Goal: Task Accomplishment & Management: Use online tool/utility

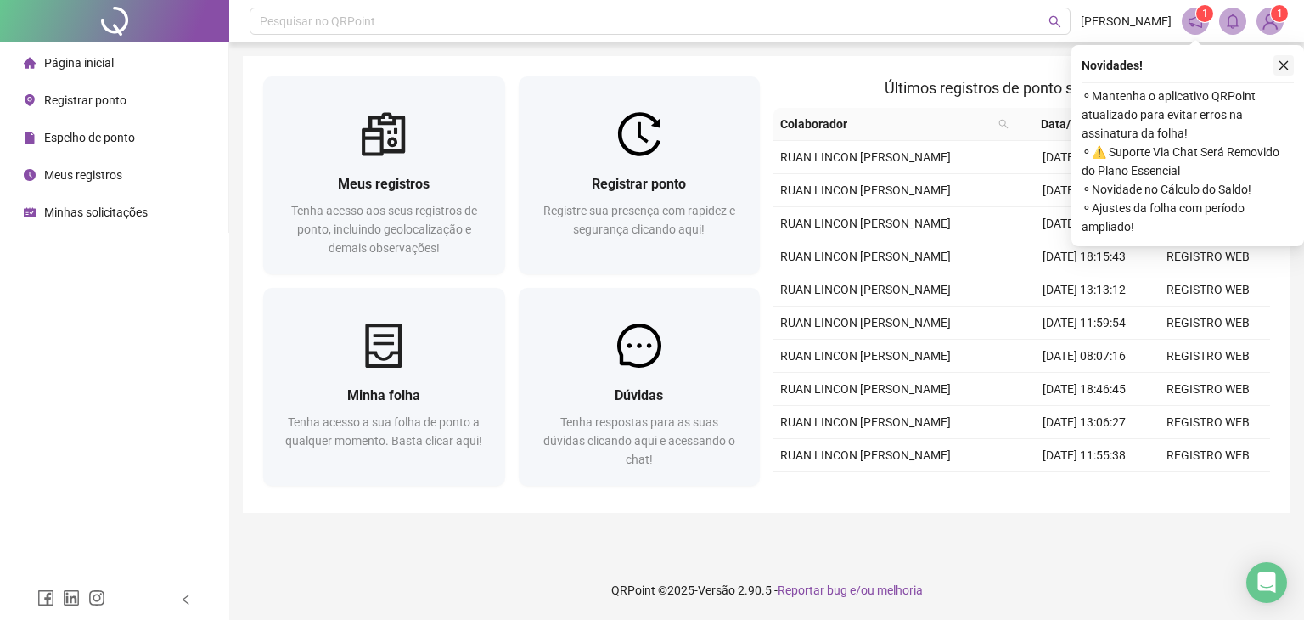
click at [1280, 61] on icon "close" at bounding box center [1283, 65] width 9 height 9
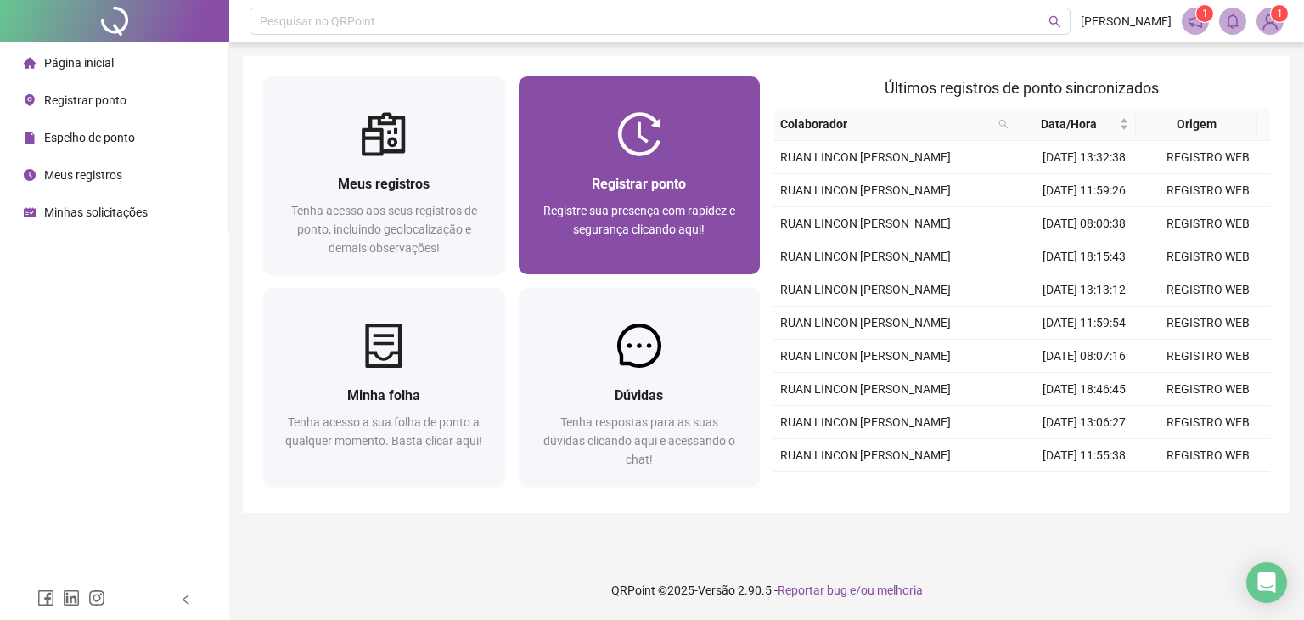
click at [669, 188] on span "Registrar ponto" at bounding box center [638, 184] width 94 height 16
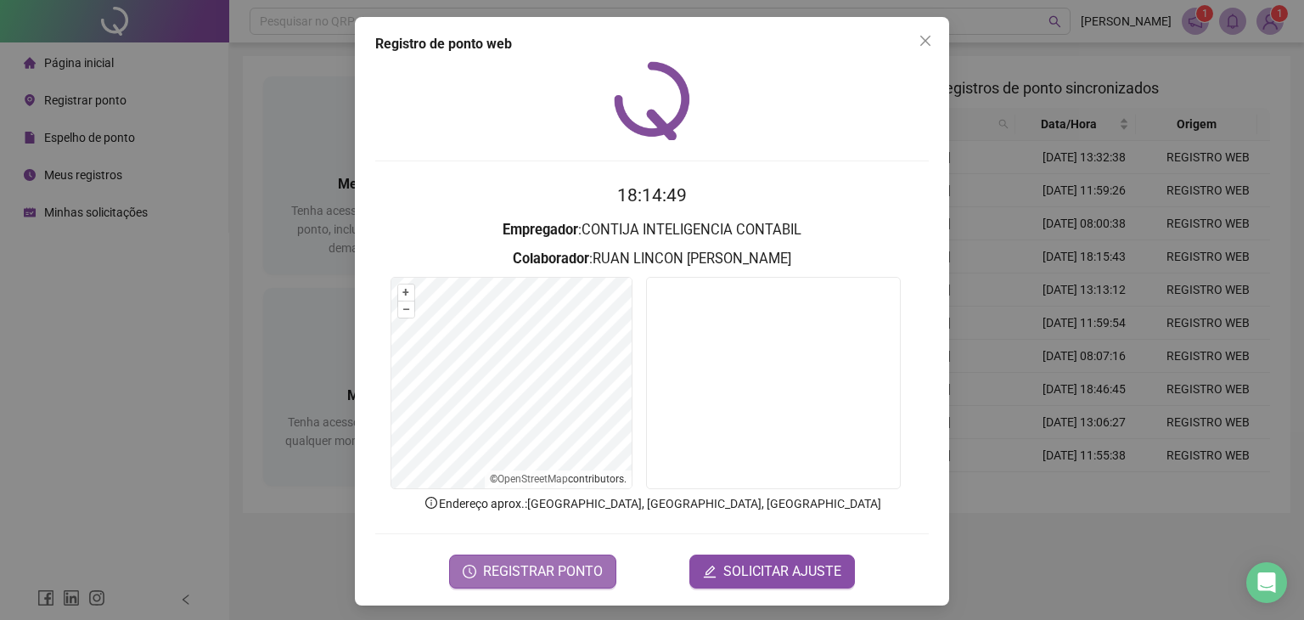
click at [567, 569] on span "REGISTRAR PONTO" at bounding box center [543, 571] width 120 height 20
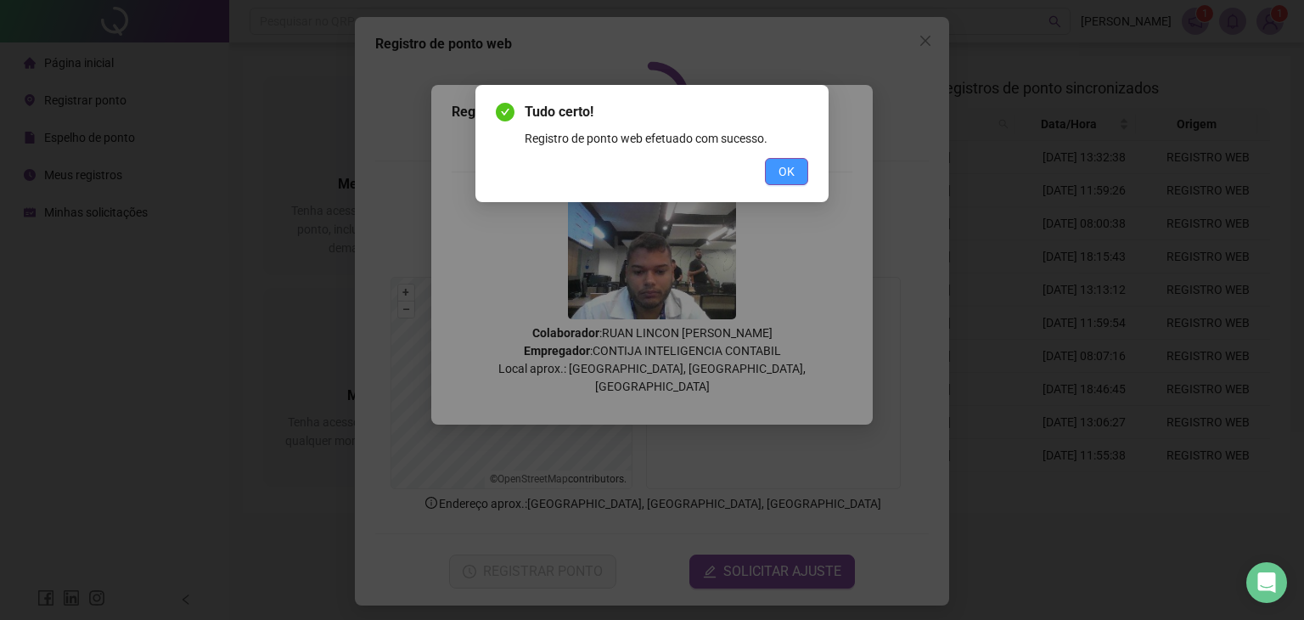
click at [793, 165] on span "OK" at bounding box center [786, 171] width 16 height 19
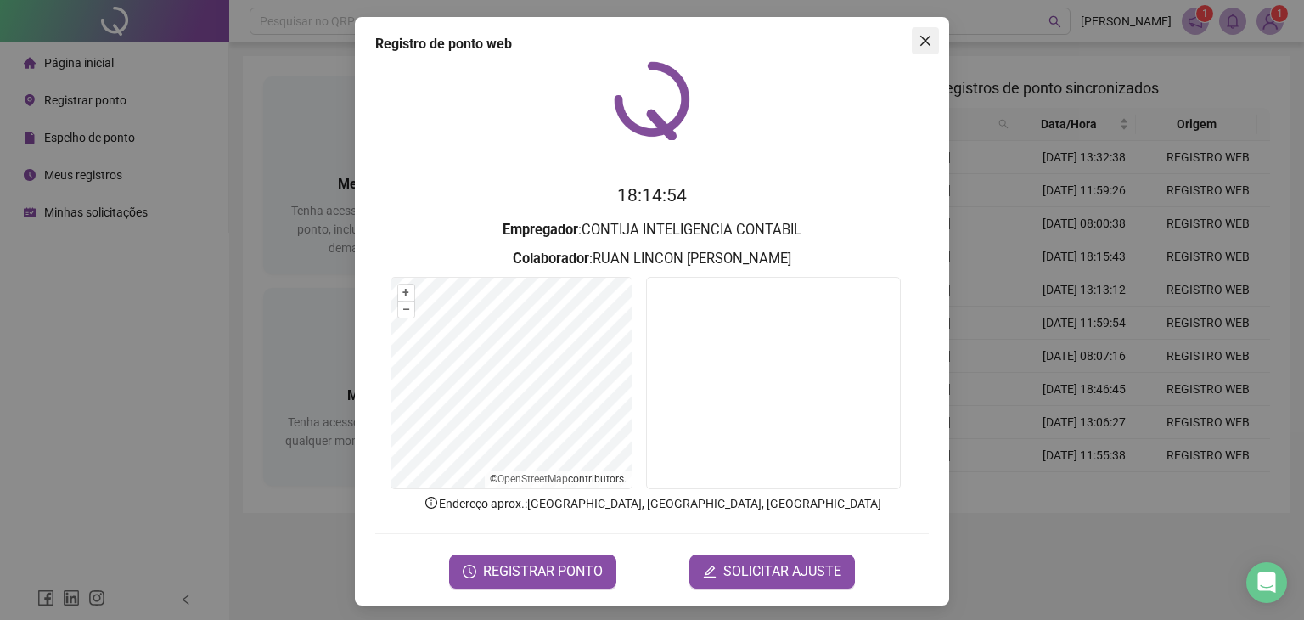
click at [919, 48] on button "Close" at bounding box center [924, 40] width 27 height 27
